Goal: Information Seeking & Learning: Learn about a topic

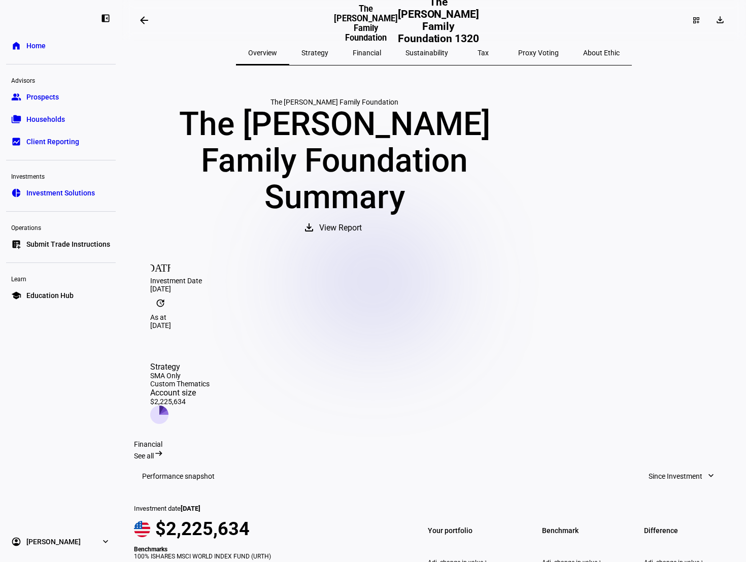
scroll to position [264, 0]
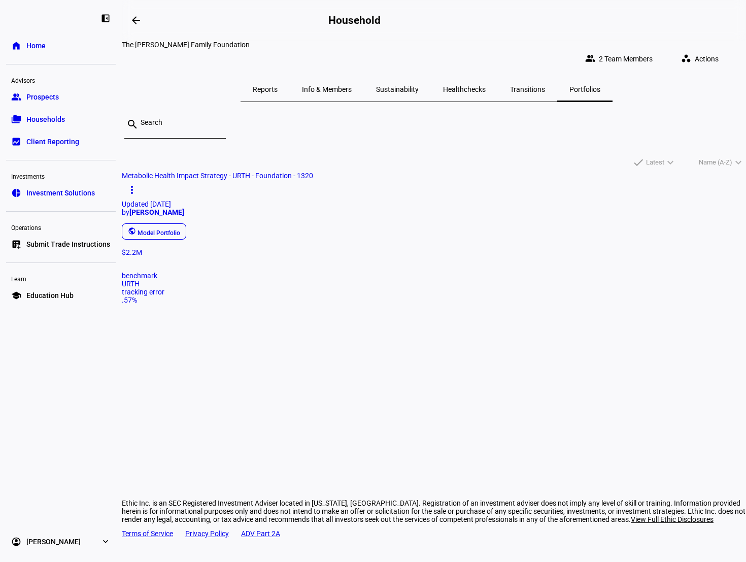
click at [569, 86] on span "Portfolios" at bounding box center [584, 89] width 31 height 7
click at [183, 180] on span "Metabolic Health Impact Strategy - URTH - Foundation - 1320" at bounding box center [217, 175] width 191 height 8
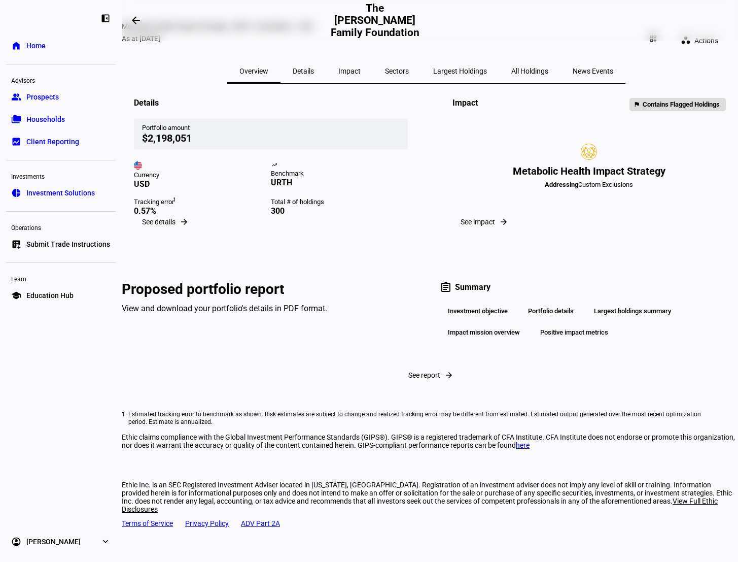
scroll to position [41, 0]
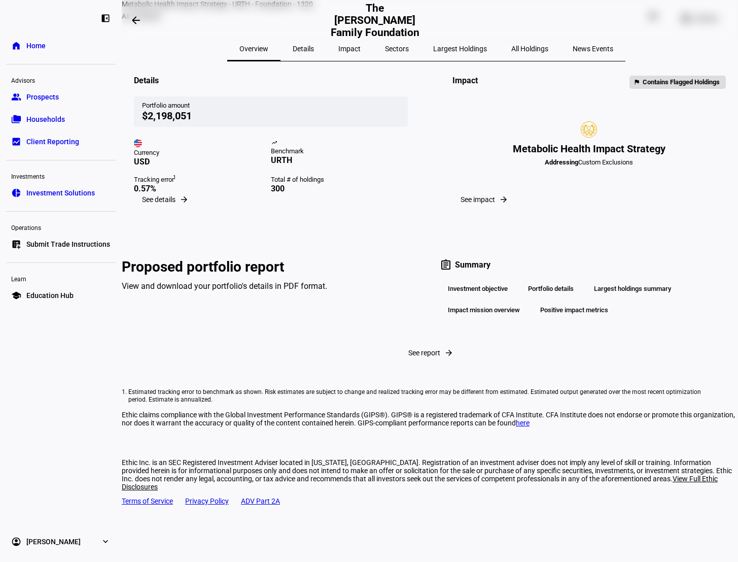
click at [563, 155] on div "Metabolic Health Impact Strategy" at bounding box center [589, 149] width 153 height 12
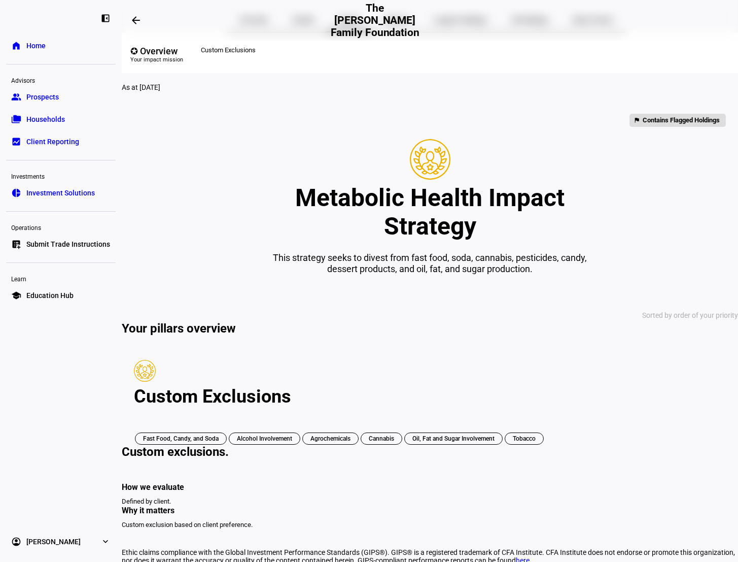
scroll to position [112, 0]
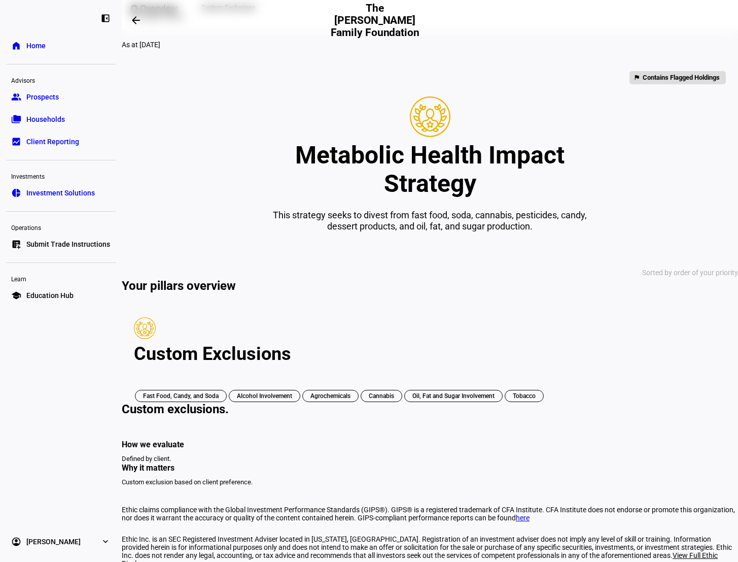
click at [404, 401] on div "Oil, Fat and Sugar Involvement" at bounding box center [453, 396] width 98 height 12
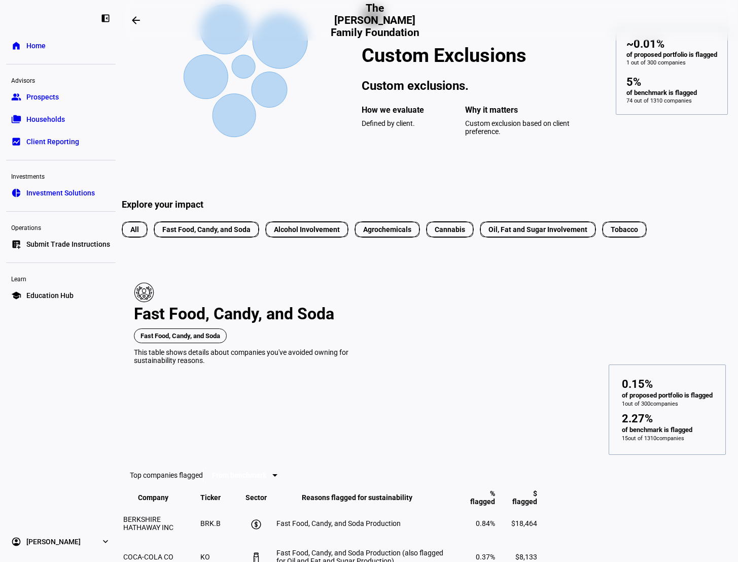
scroll to position [225, 0]
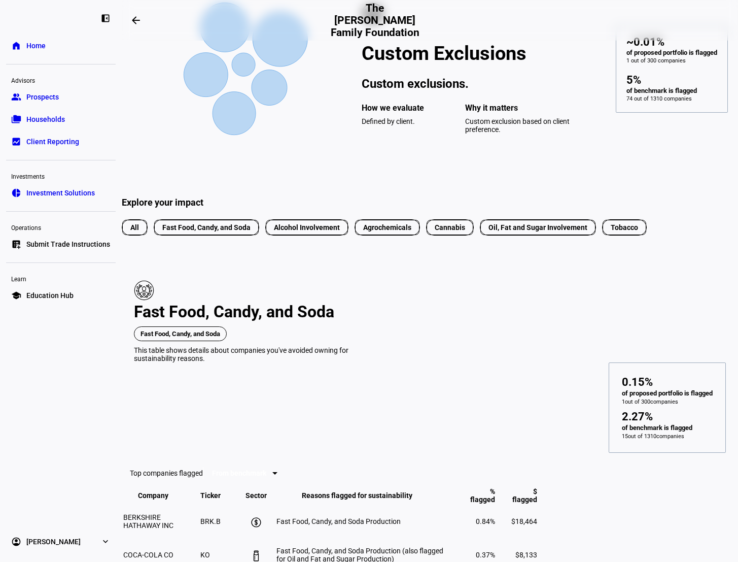
click at [588, 233] on span "Oil, Fat and Sugar Involvement" at bounding box center [538, 227] width 99 height 11
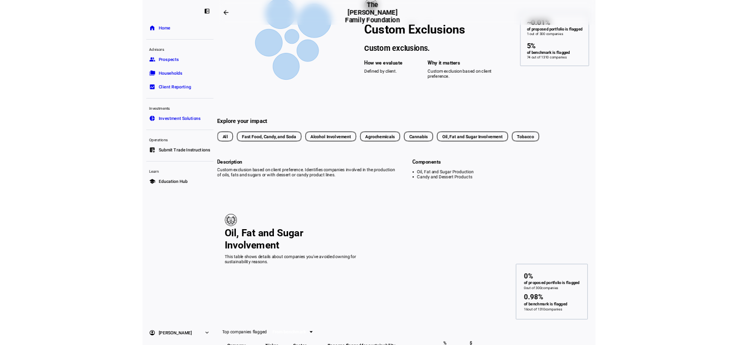
scroll to position [231, 0]
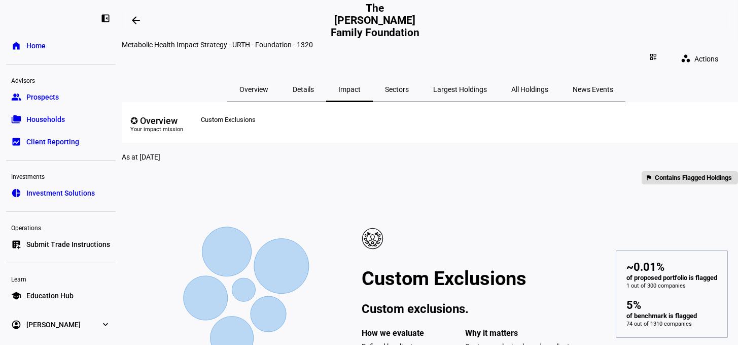
scroll to position [2575, 0]
